Goal: Navigation & Orientation: Understand site structure

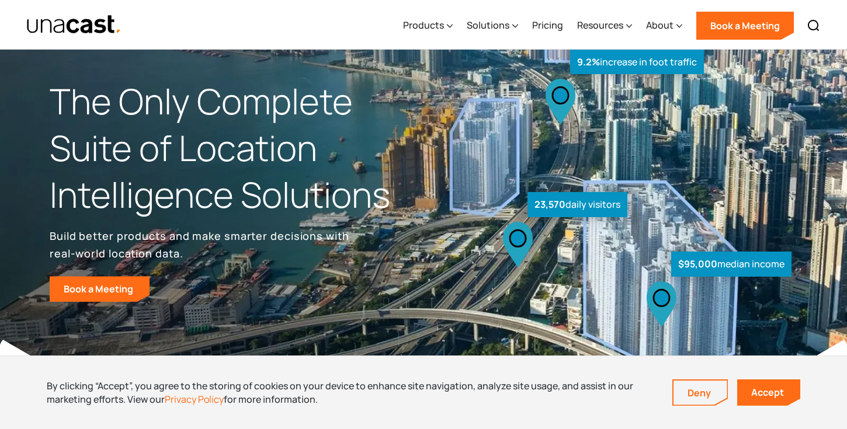
scroll to position [19, 0]
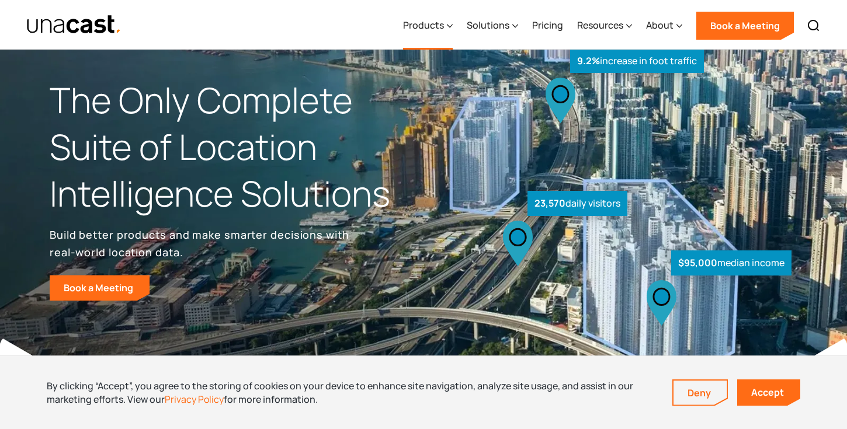
click at [432, 20] on div "Products" at bounding box center [423, 25] width 41 height 14
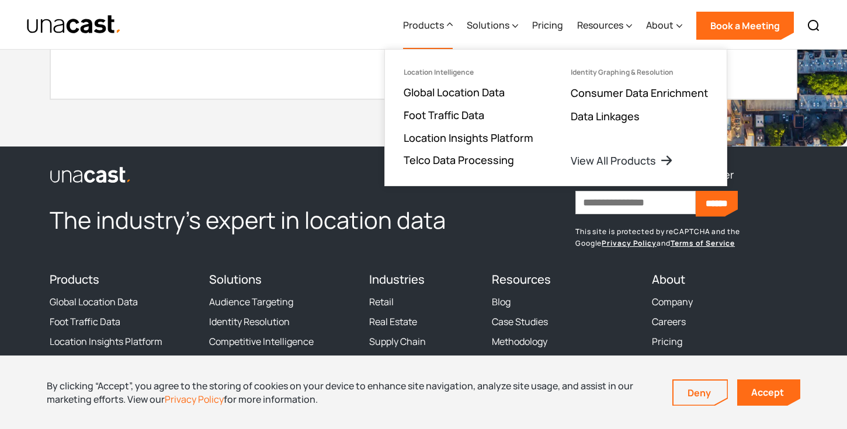
scroll to position [3641, 0]
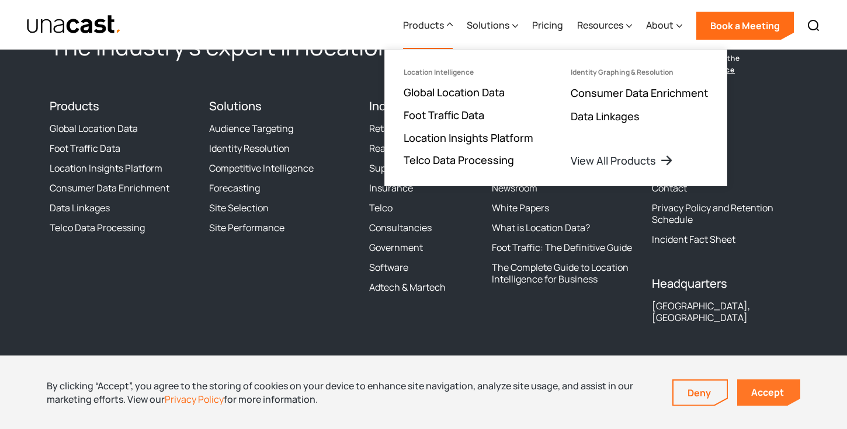
click at [767, 399] on link "Accept" at bounding box center [768, 393] width 63 height 26
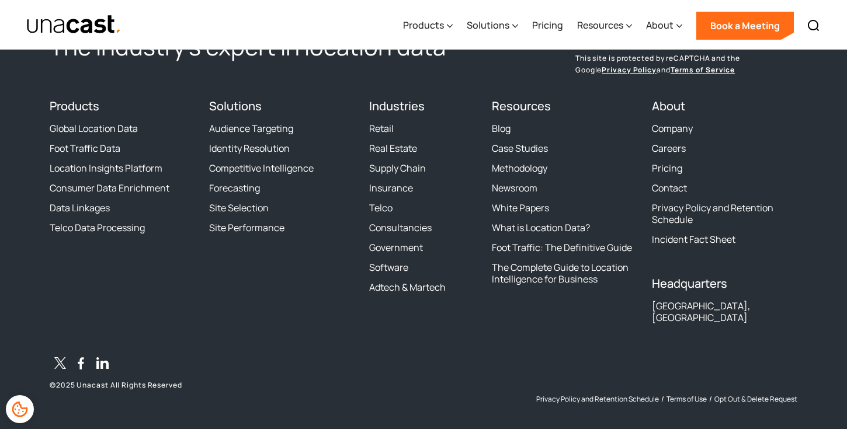
click at [673, 308] on div "[GEOGRAPHIC_DATA], [GEOGRAPHIC_DATA]" at bounding box center [724, 311] width 145 height 23
click at [551, 31] on link "Pricing" at bounding box center [547, 26] width 31 height 48
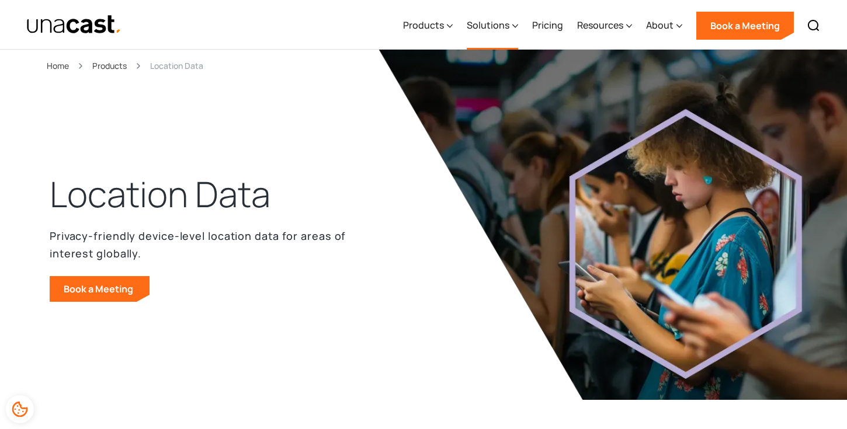
click at [494, 34] on div "Solutions" at bounding box center [492, 26] width 51 height 48
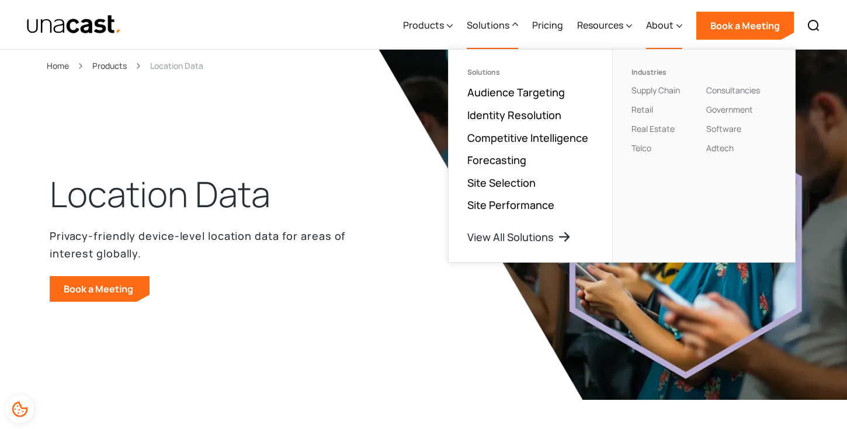
click at [650, 20] on div "About" at bounding box center [659, 25] width 27 height 14
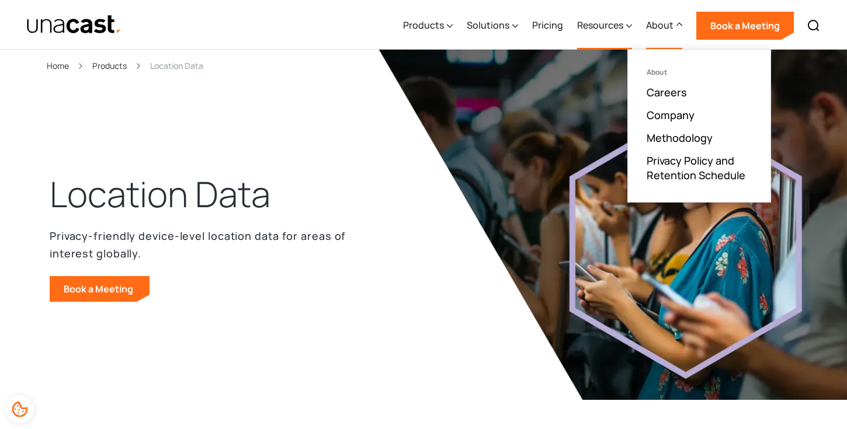
click at [626, 22] on div "Resources" at bounding box center [604, 26] width 55 height 48
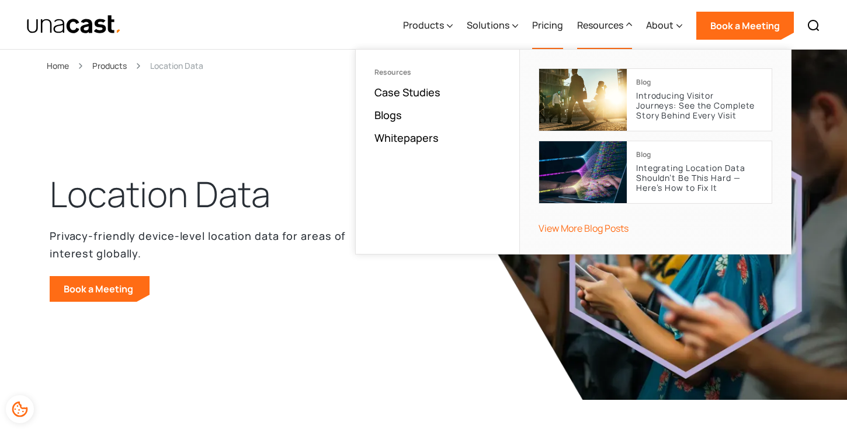
click at [547, 19] on link "Pricing" at bounding box center [547, 26] width 31 height 48
